Goal: Task Accomplishment & Management: Complete application form

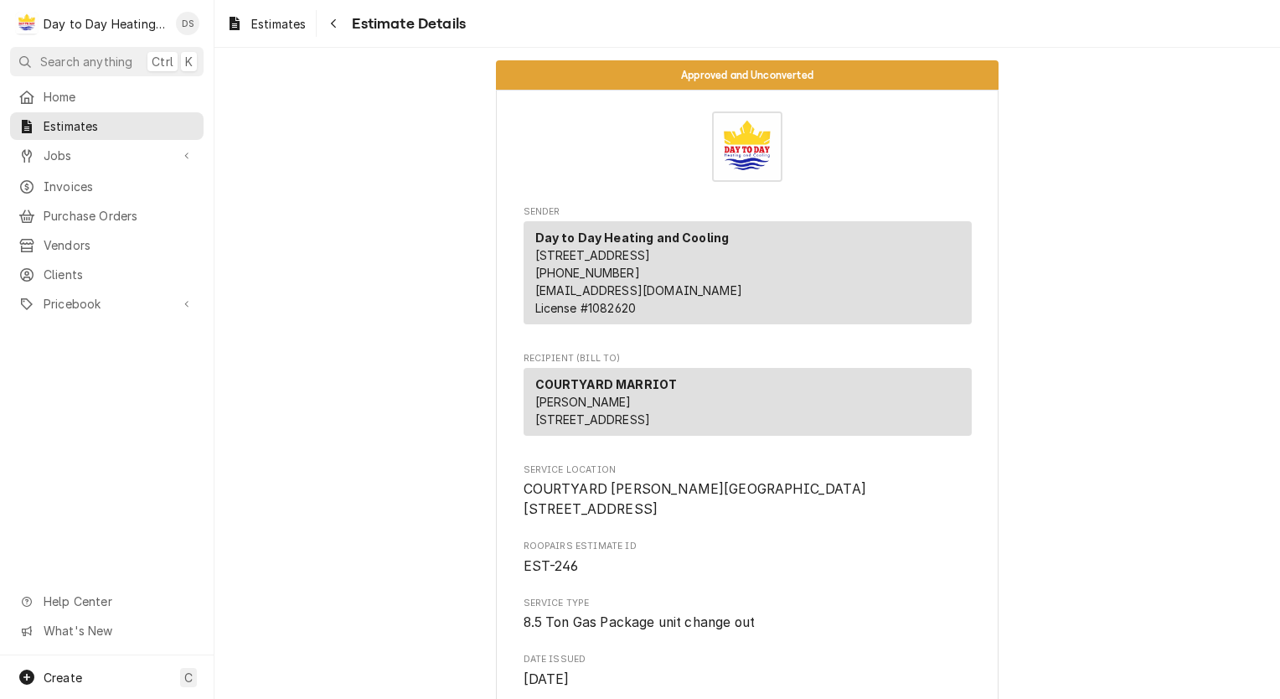
scroll to position [251, 0]
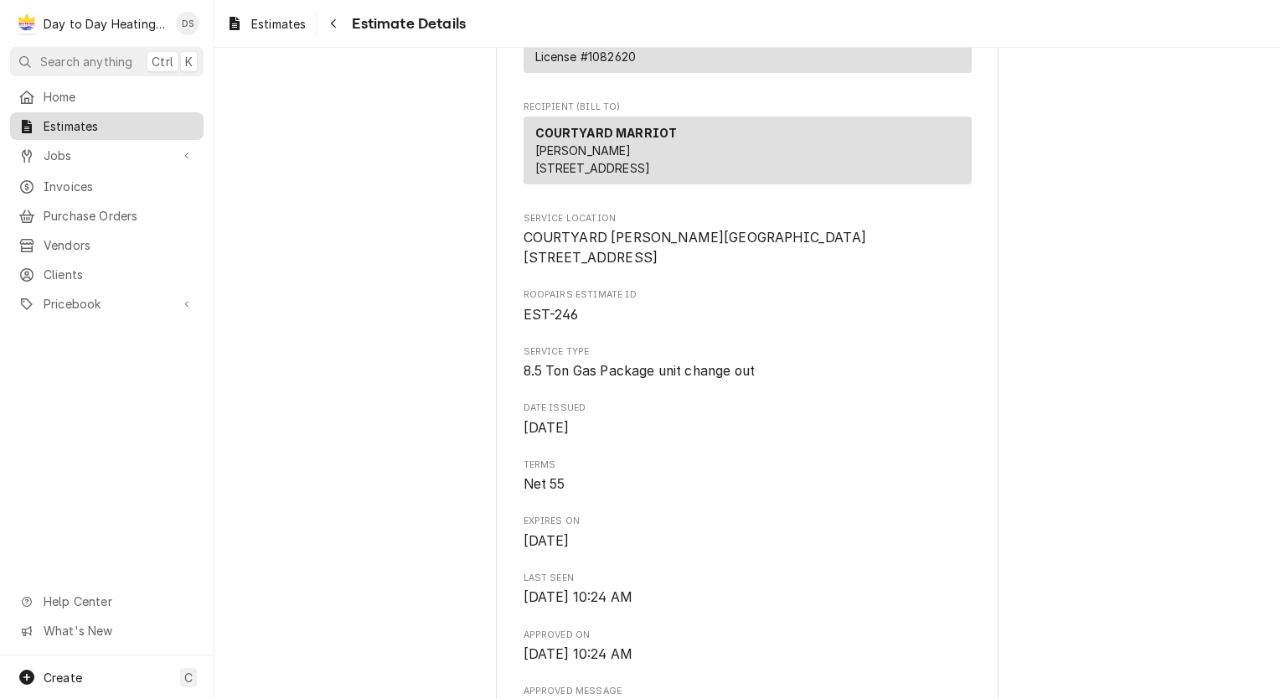
click at [84, 120] on span "Estimates" at bounding box center [120, 126] width 152 height 18
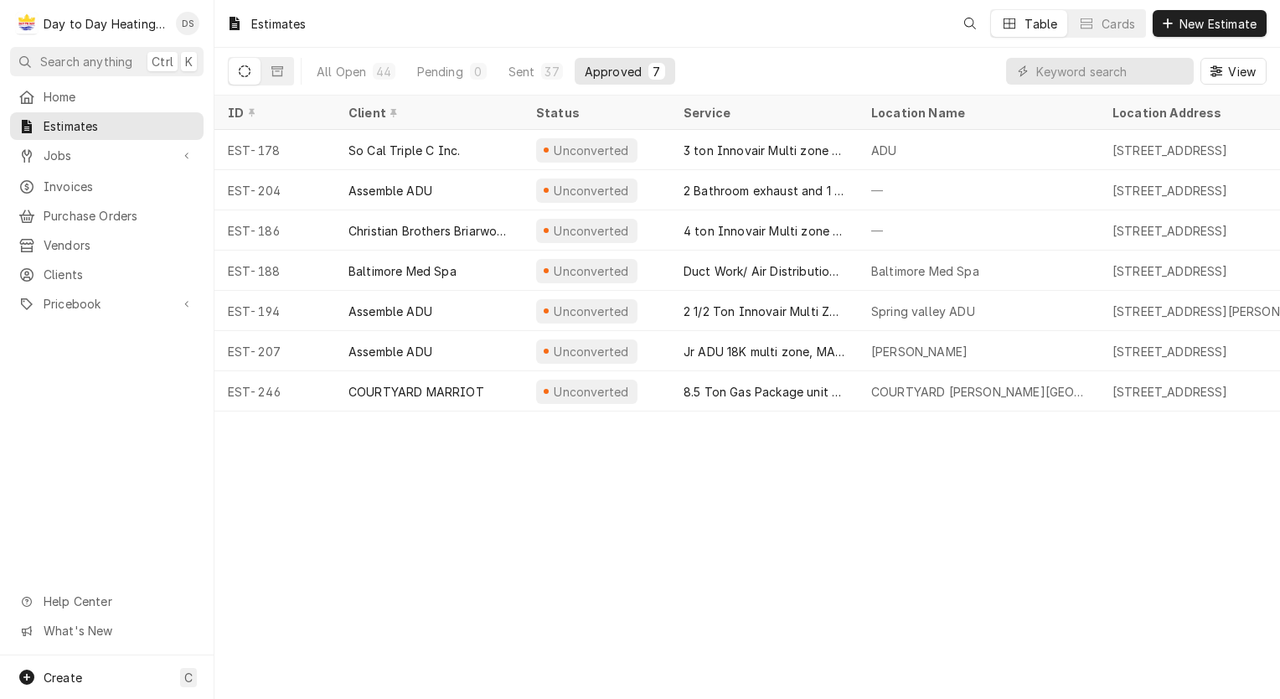
click at [1202, 5] on div "Estimates Table Cards New Estimate" at bounding box center [747, 23] width 1066 height 47
click at [1201, 19] on span "New Estimate" at bounding box center [1218, 24] width 84 height 18
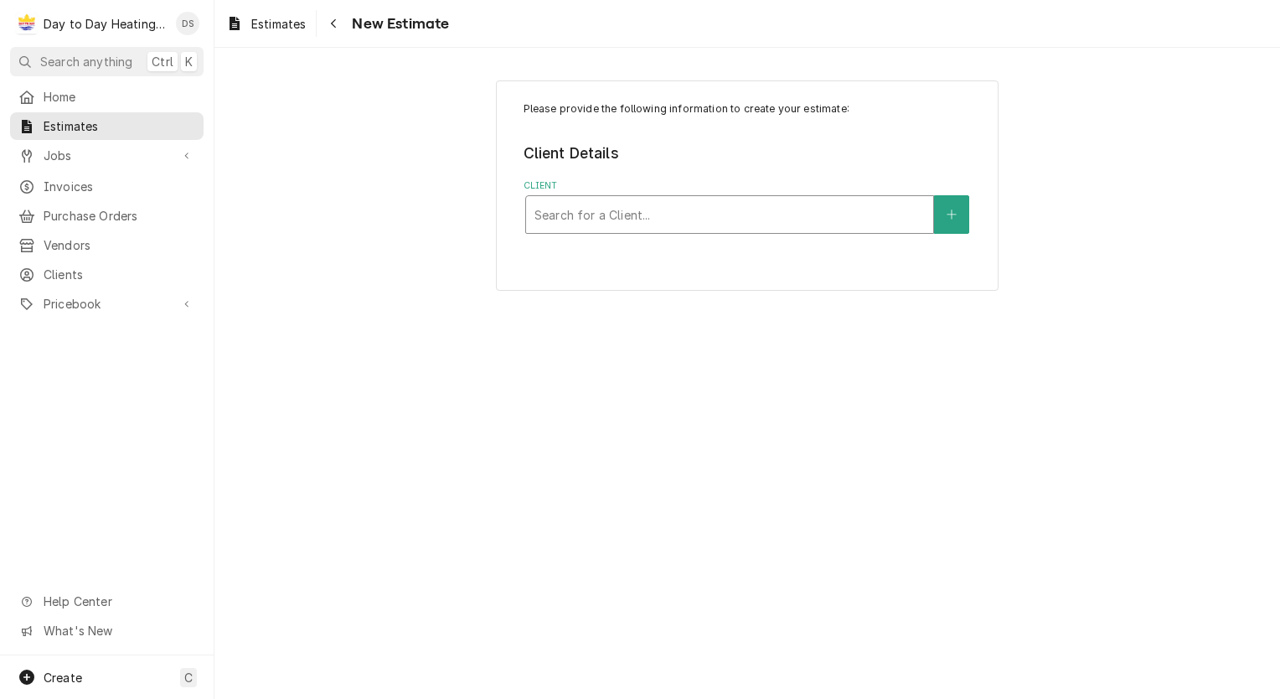
click at [627, 219] on div "Client" at bounding box center [729, 214] width 390 height 30
type input "rich"
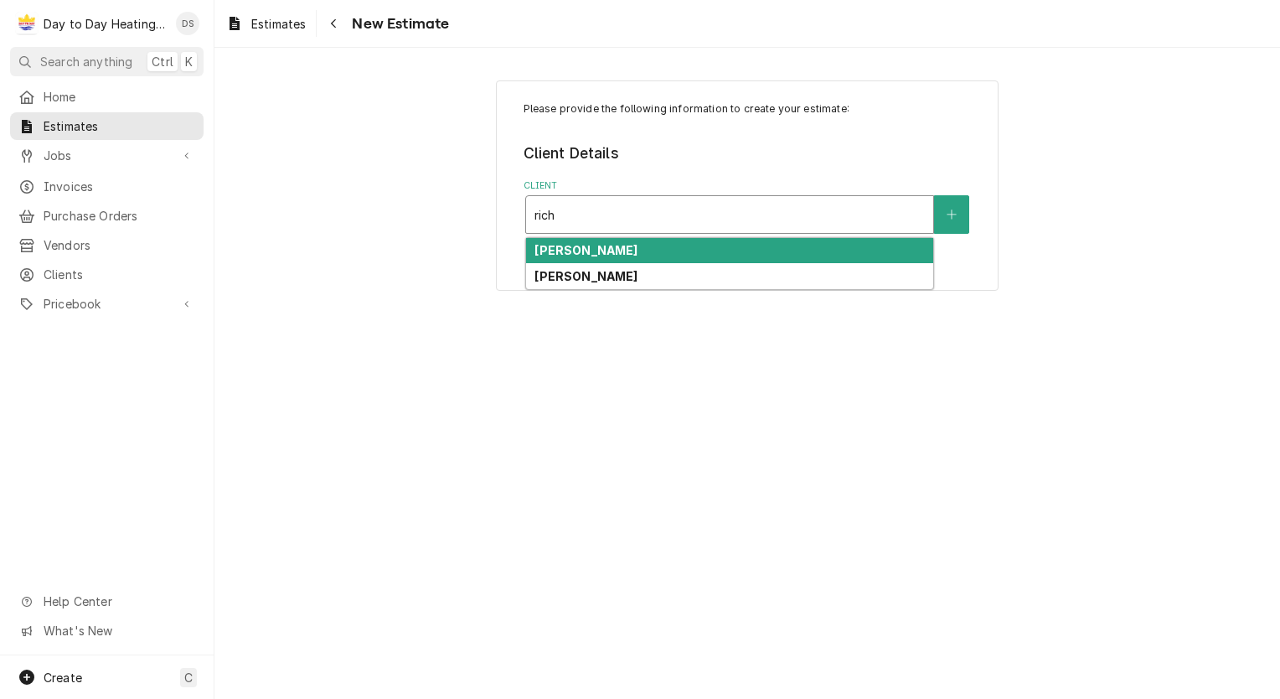
click at [628, 250] on div "Richard" at bounding box center [729, 251] width 407 height 26
